Goal: Navigation & Orientation: Go to known website

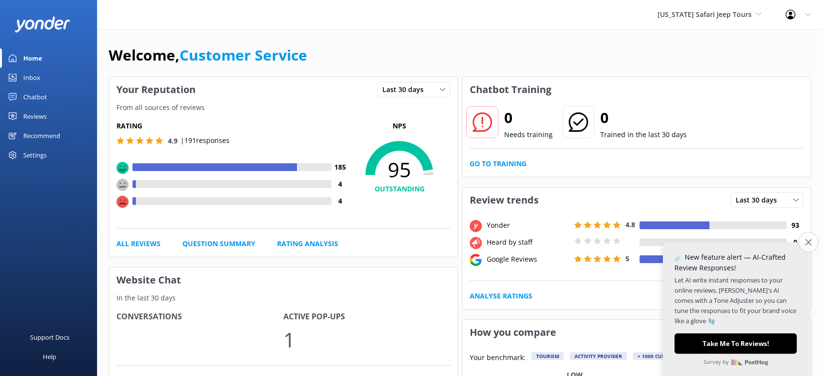
click at [806, 239] on button "Close survey" at bounding box center [808, 242] width 20 height 20
